Goal: Transaction & Acquisition: Subscribe to service/newsletter

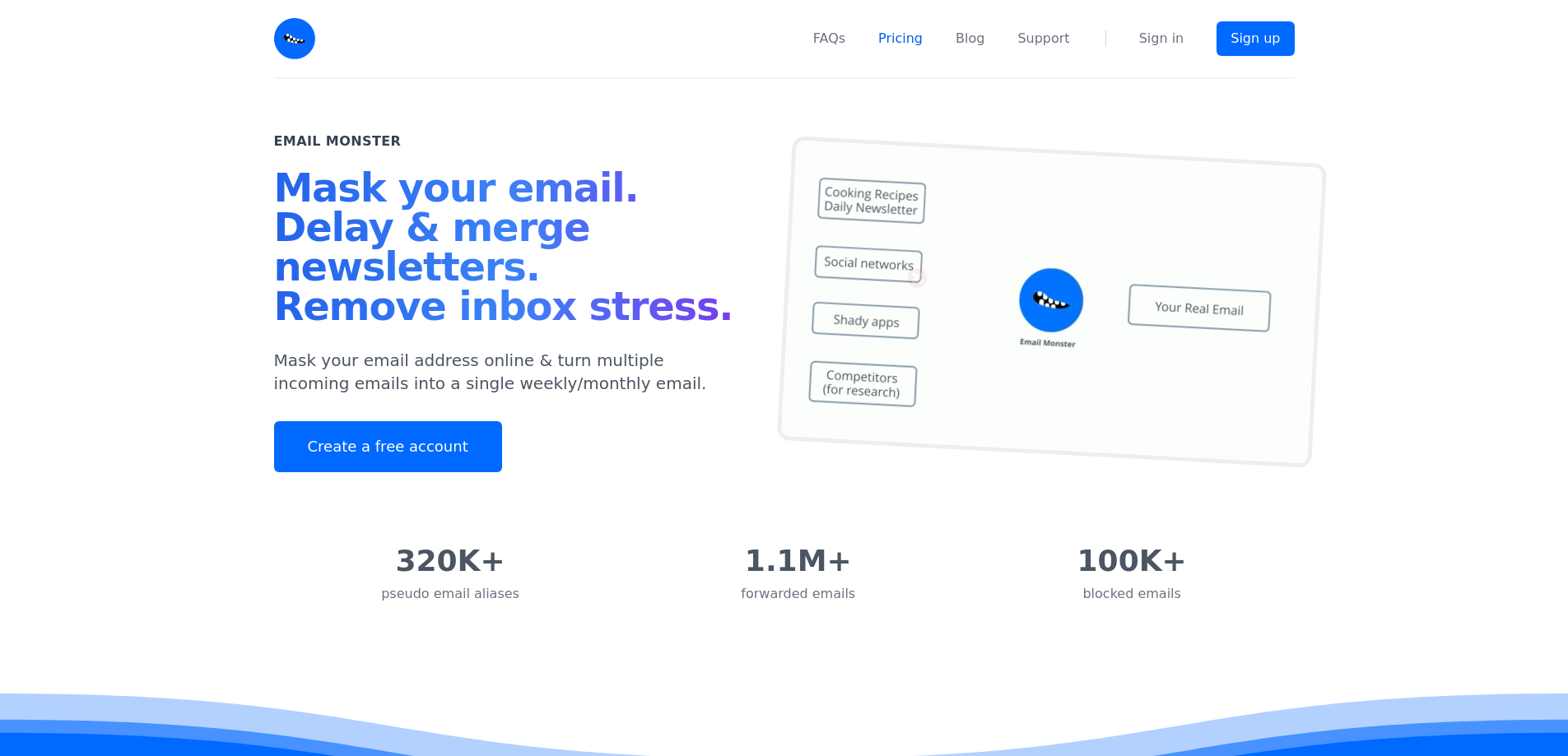
click at [908, 30] on link "Pricing" at bounding box center [901, 38] width 45 height 20
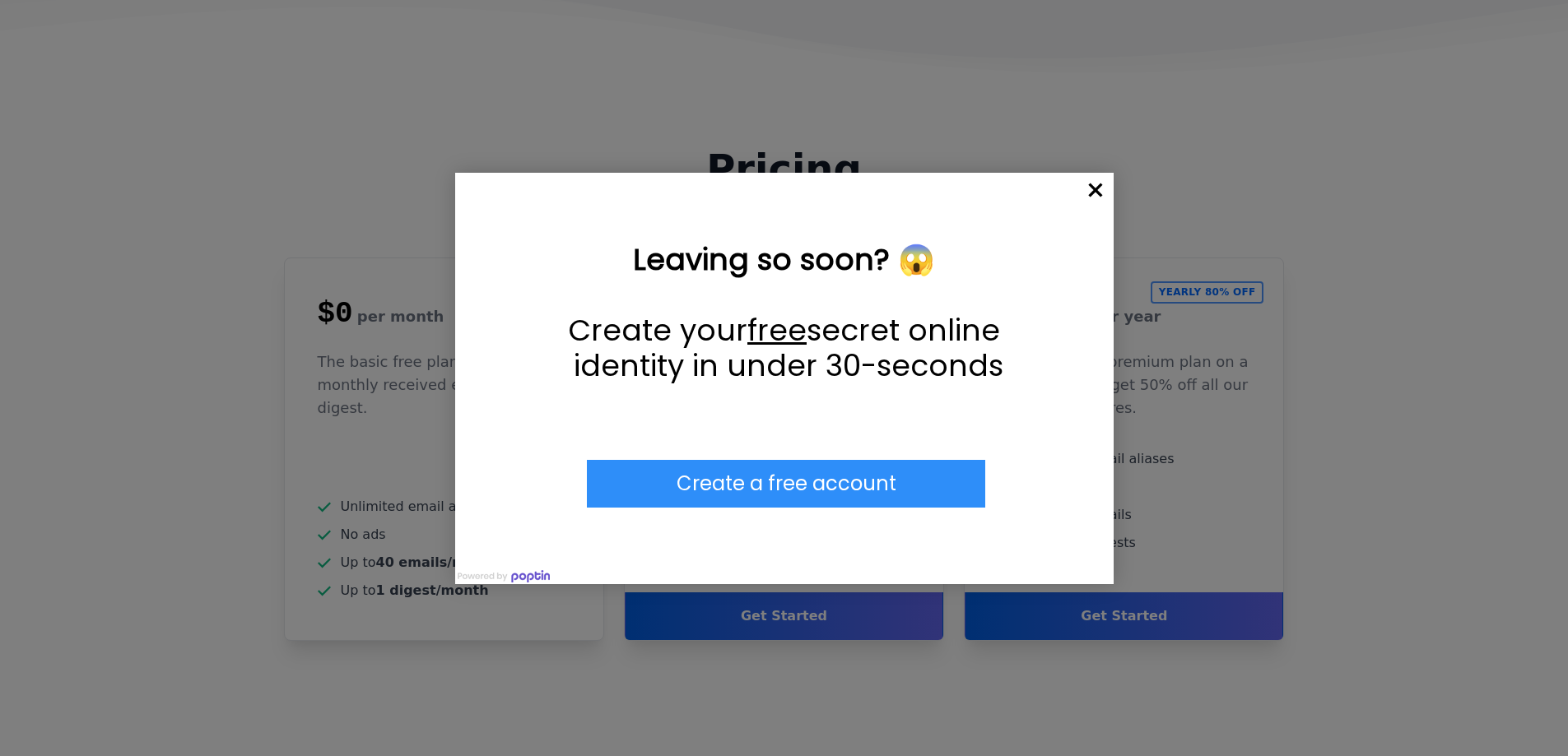
scroll to position [4170, 0]
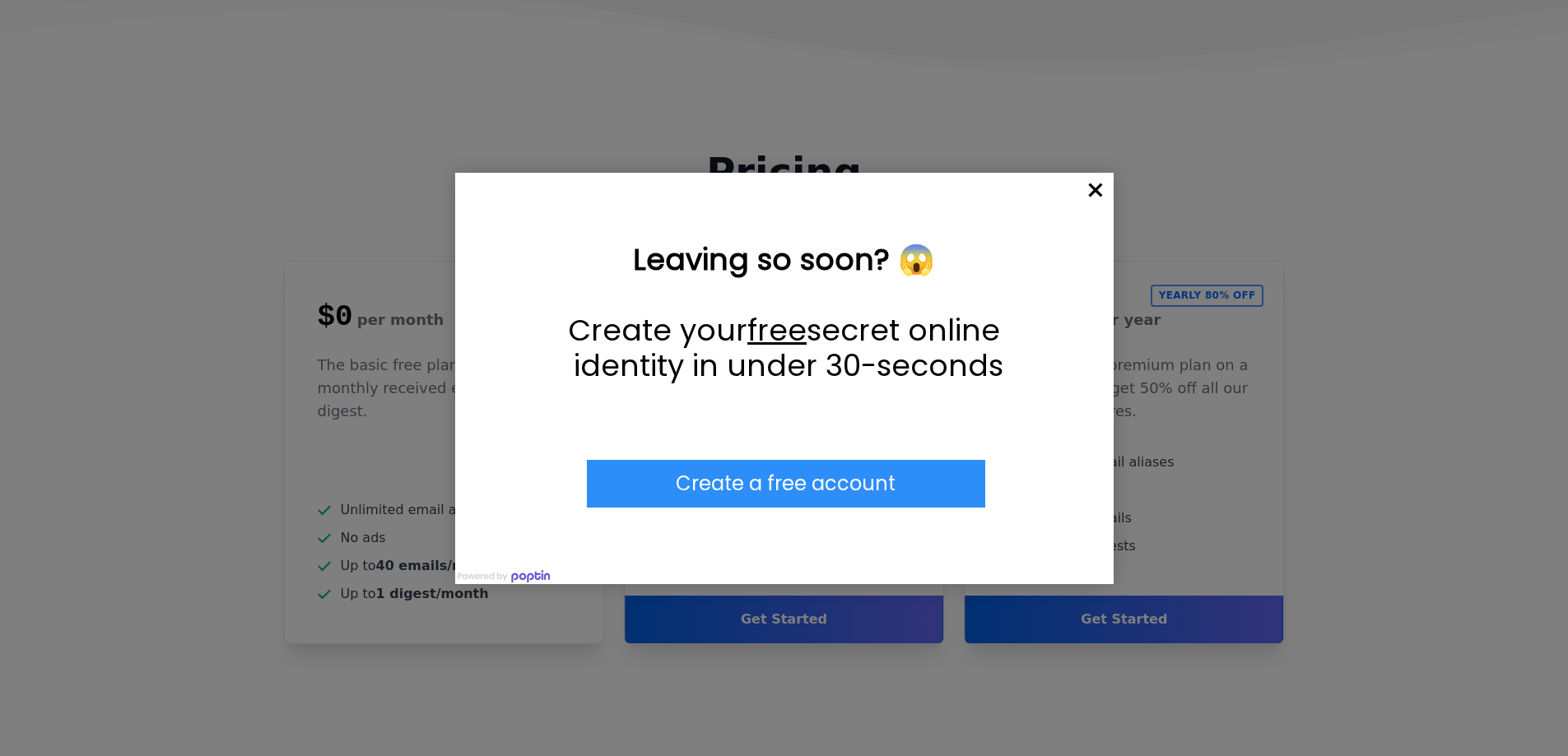
click at [806, 486] on input "******" at bounding box center [785, 483] width 399 height 47
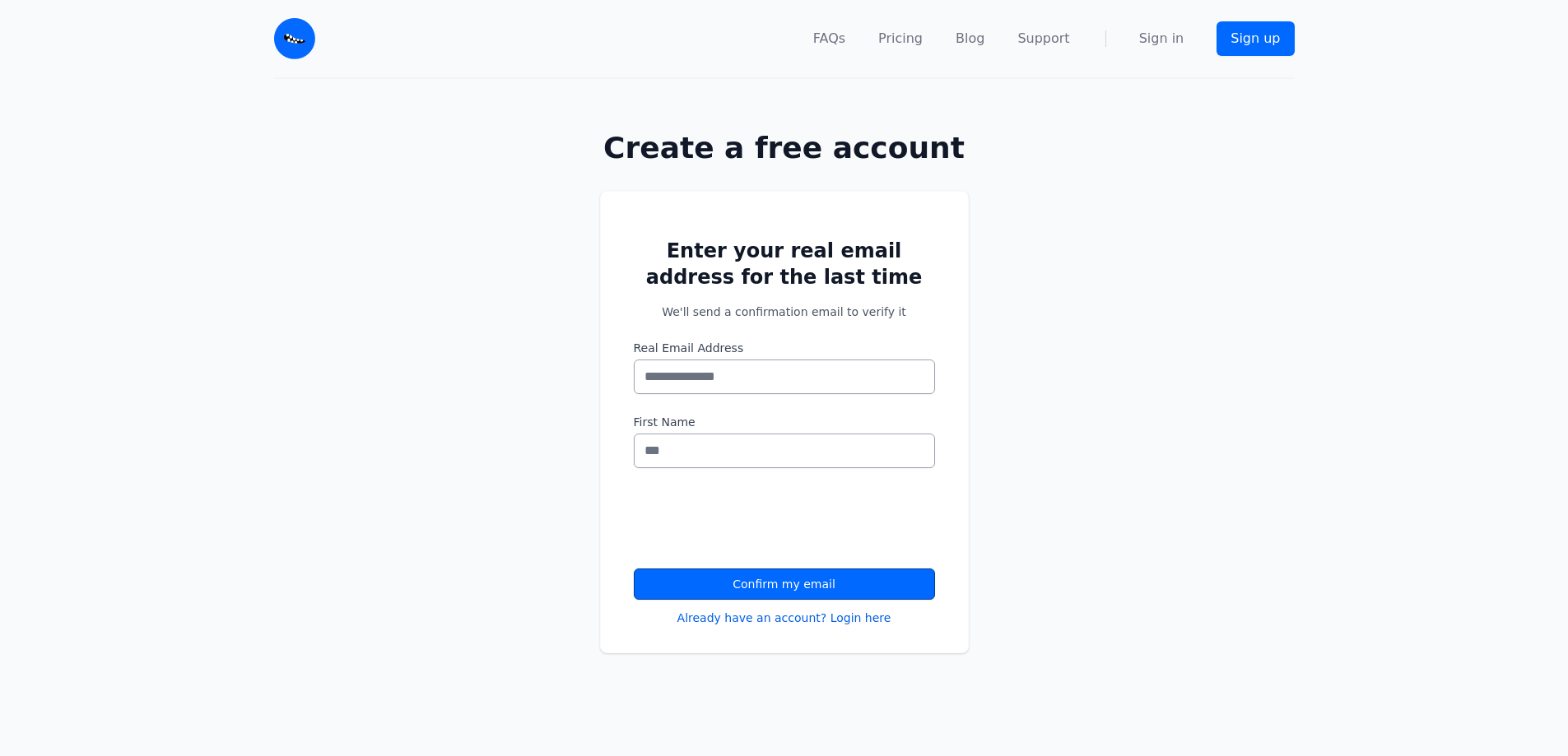
click at [817, 589] on button "Confirm my email" at bounding box center [784, 584] width 301 height 31
